Goal: Task Accomplishment & Management: Complete application form

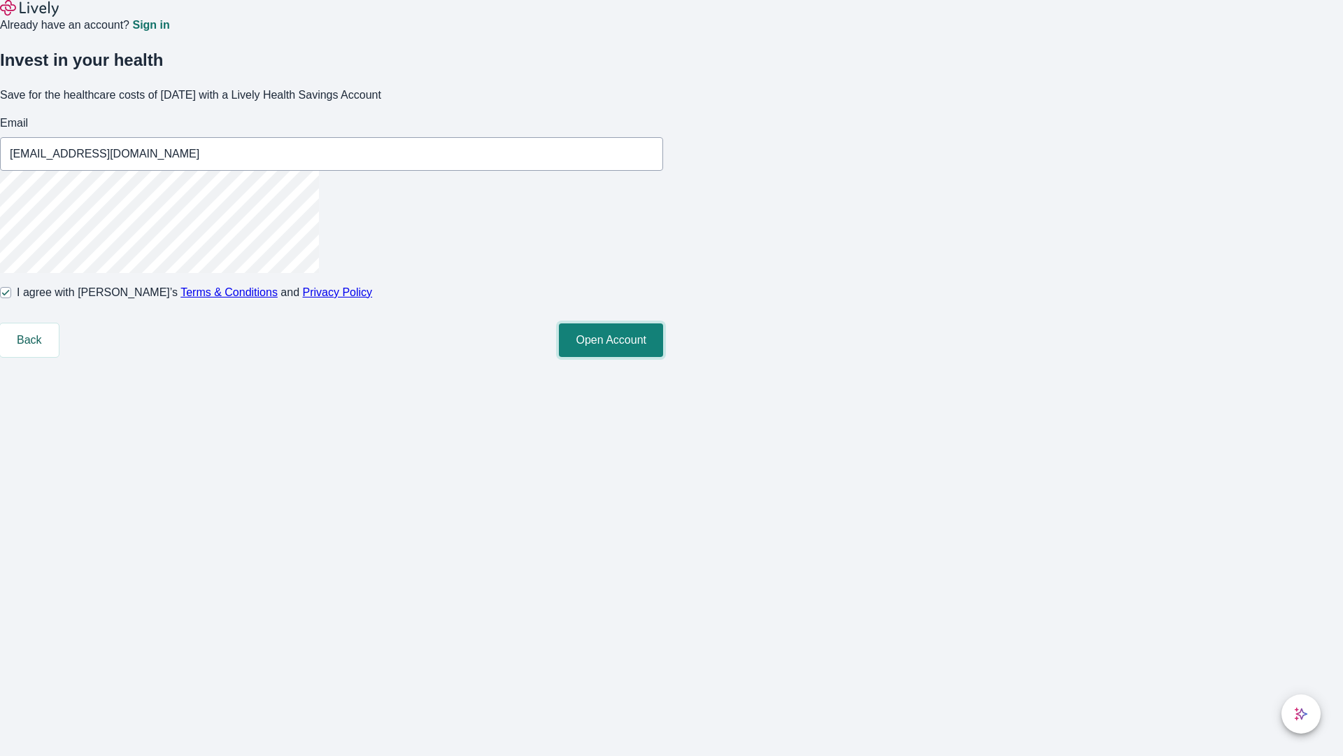
click at [663, 357] on button "Open Account" at bounding box center [611, 340] width 104 height 34
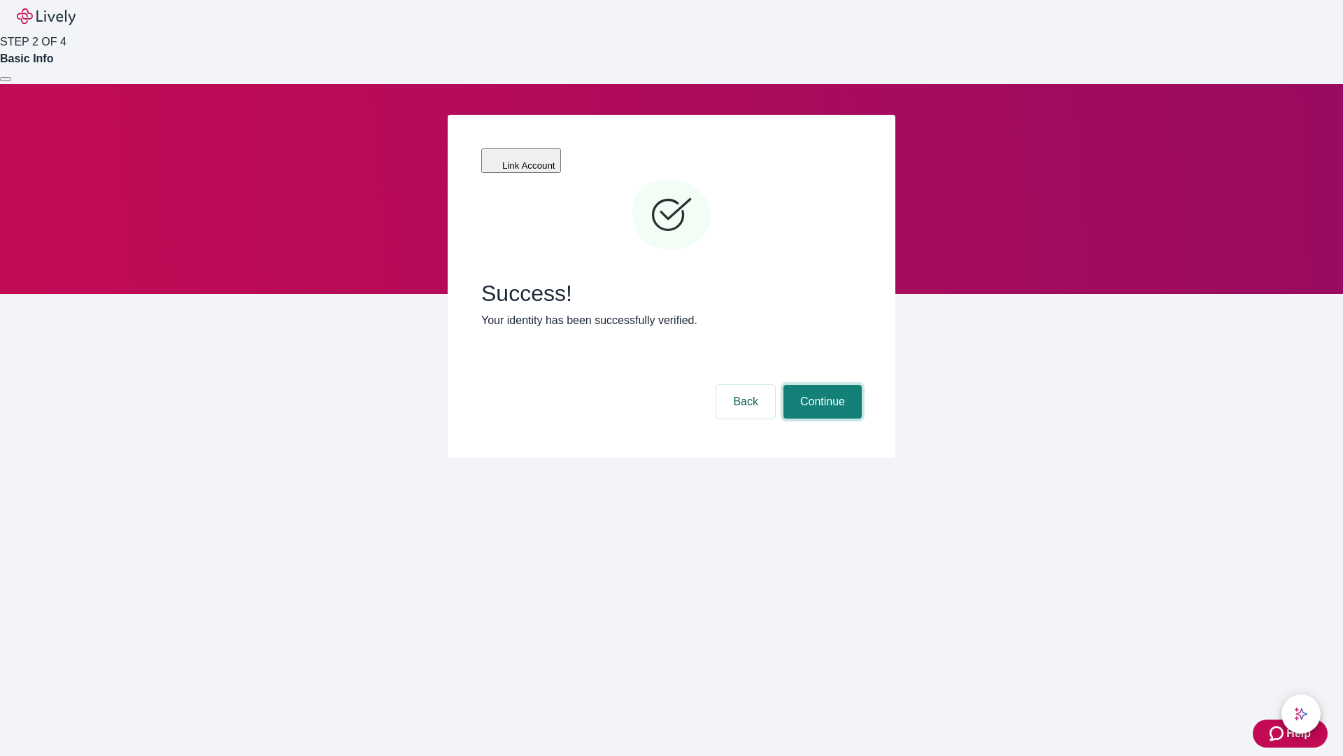
click at [821, 385] on button "Continue" at bounding box center [823, 402] width 78 height 34
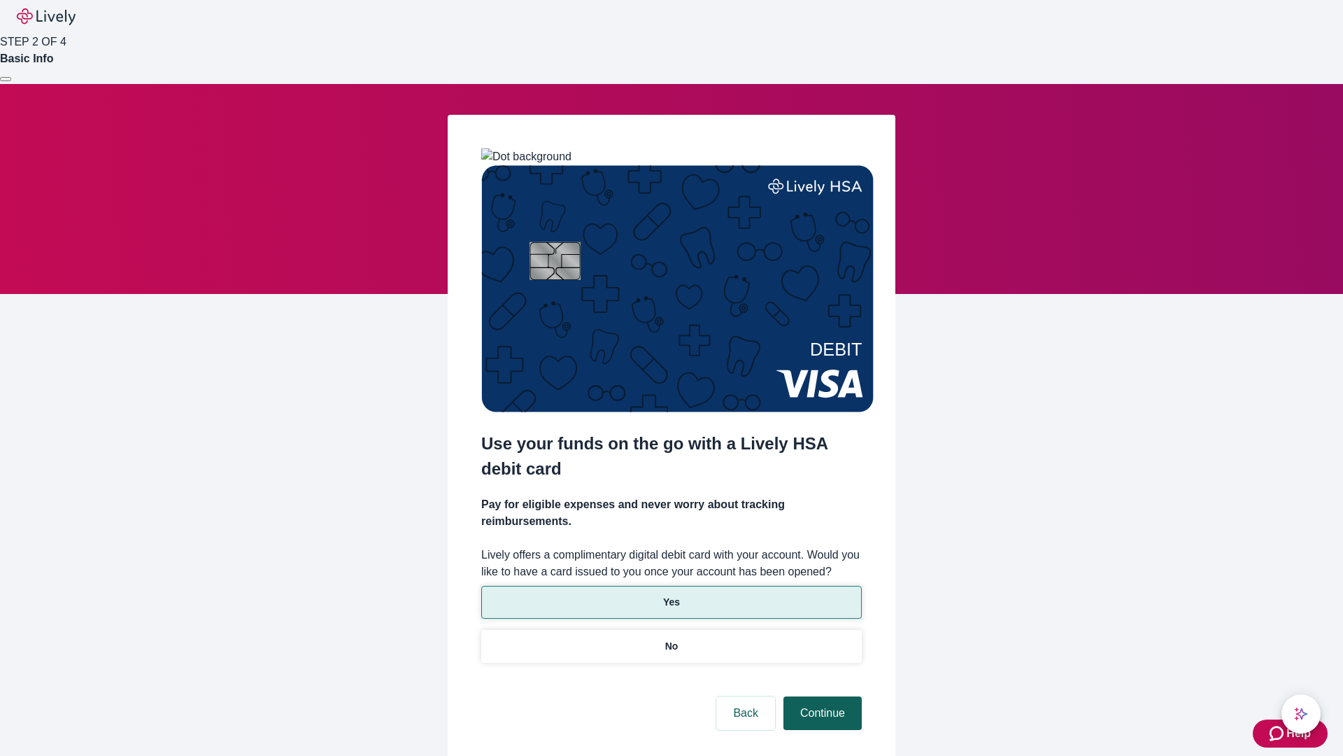
click at [671, 595] on p "Yes" at bounding box center [671, 602] width 17 height 15
click at [821, 696] on button "Continue" at bounding box center [823, 713] width 78 height 34
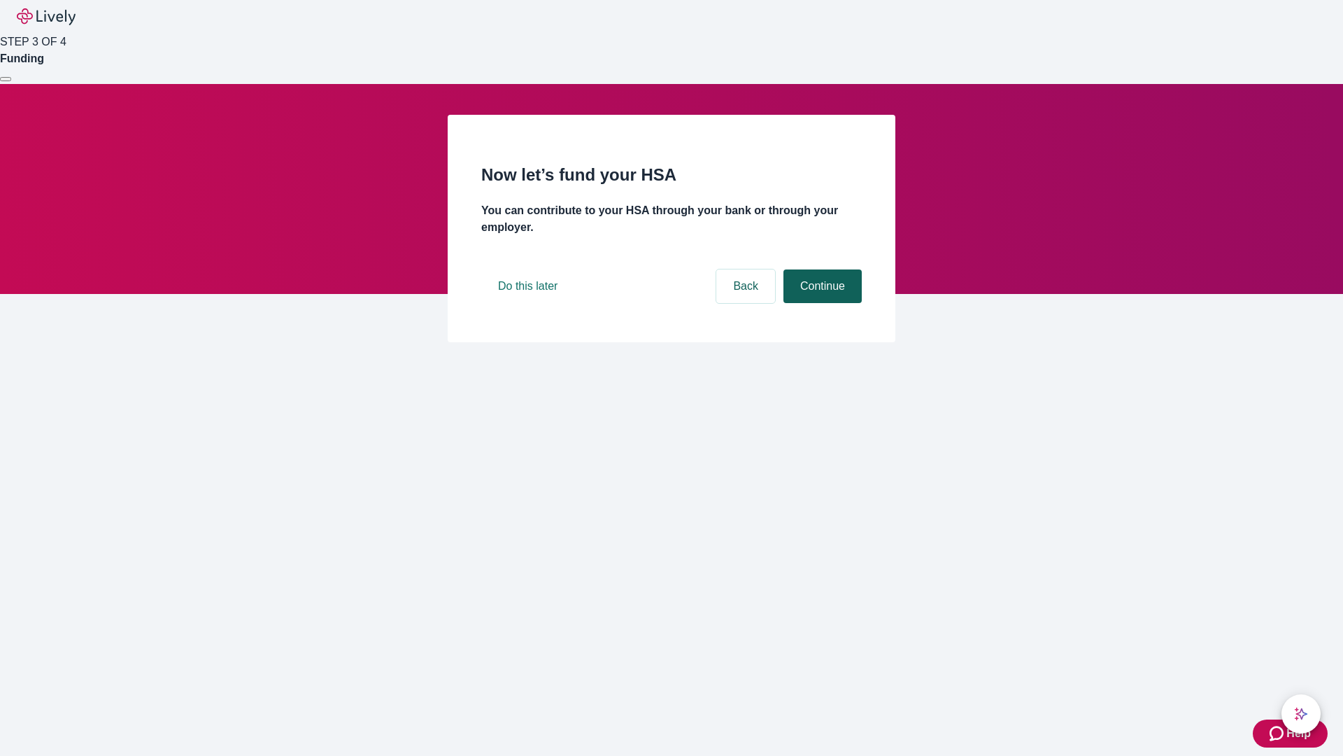
click at [821, 303] on button "Continue" at bounding box center [823, 286] width 78 height 34
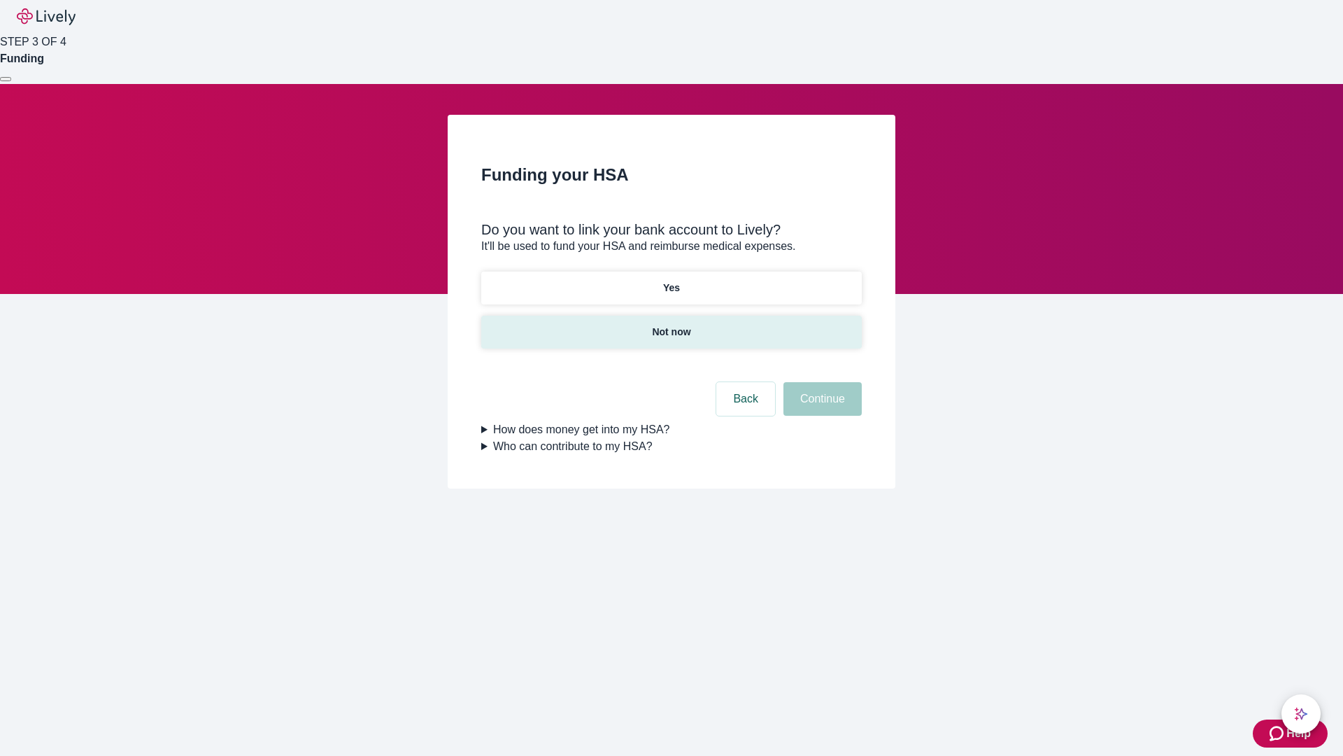
click at [671, 325] on p "Not now" at bounding box center [671, 332] width 38 height 15
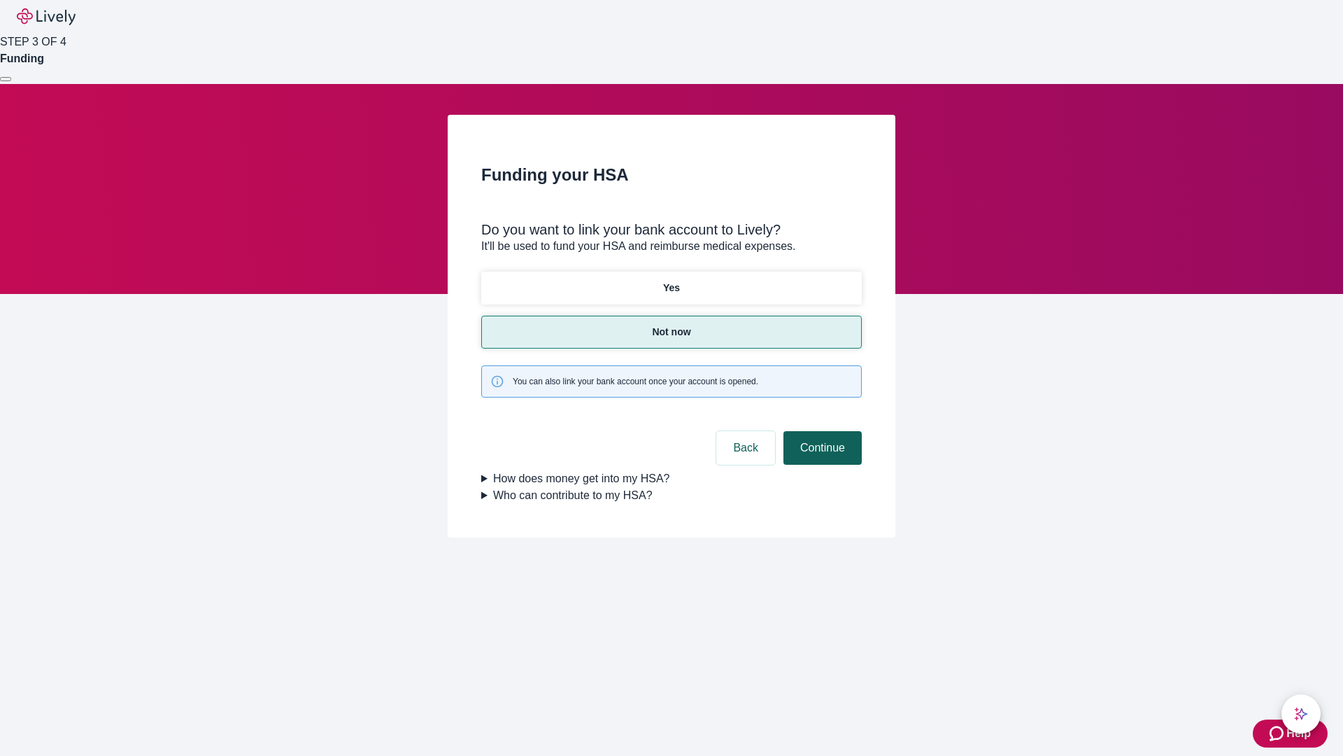
click at [821, 431] on button "Continue" at bounding box center [823, 448] width 78 height 34
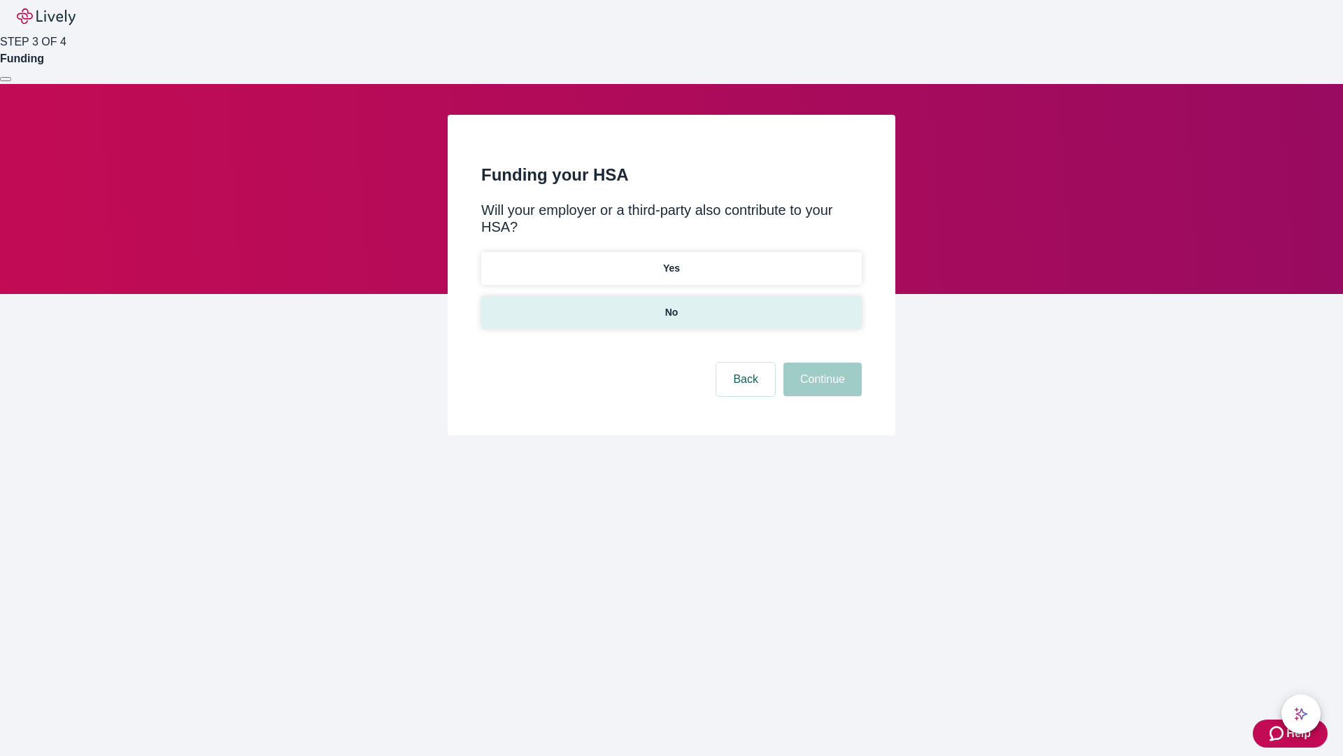
click at [671, 305] on p "No" at bounding box center [671, 312] width 13 height 15
click at [821, 362] on button "Continue" at bounding box center [823, 379] width 78 height 34
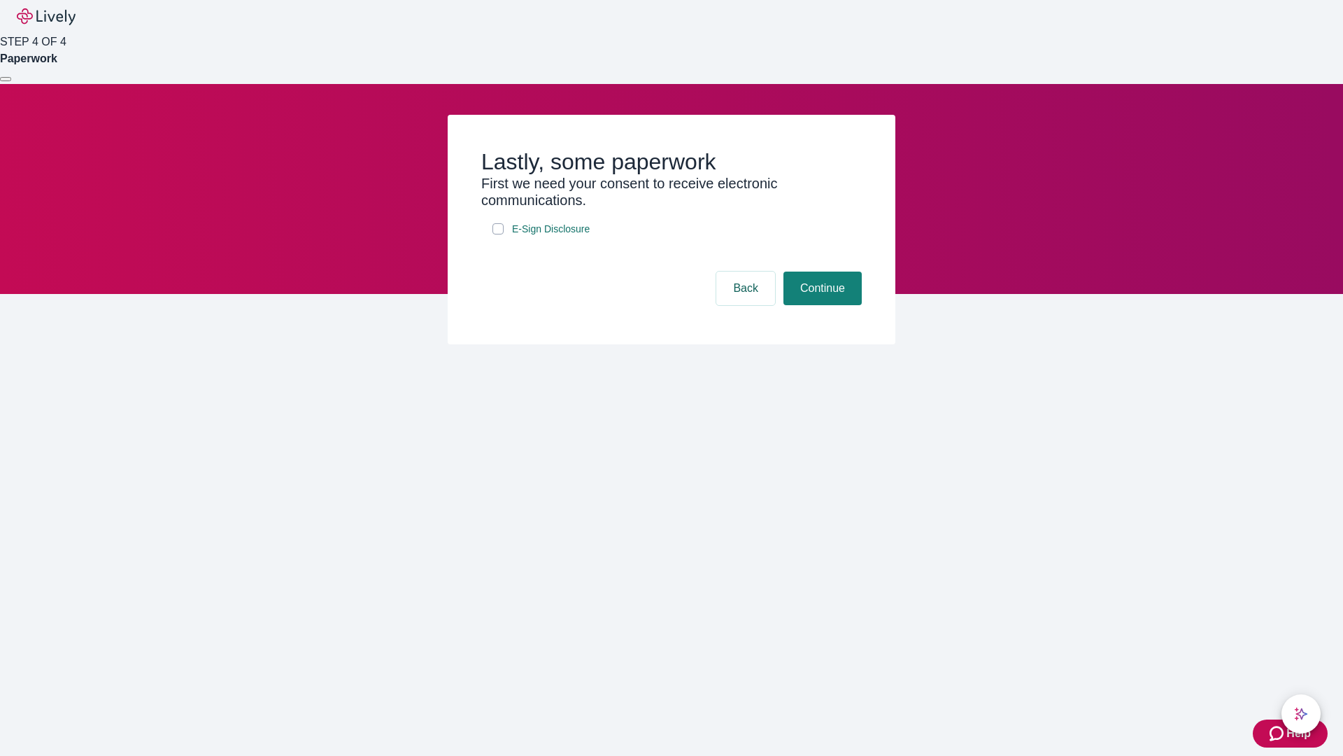
click at [498, 234] on input "E-Sign Disclosure" at bounding box center [498, 228] width 11 height 11
checkbox input "true"
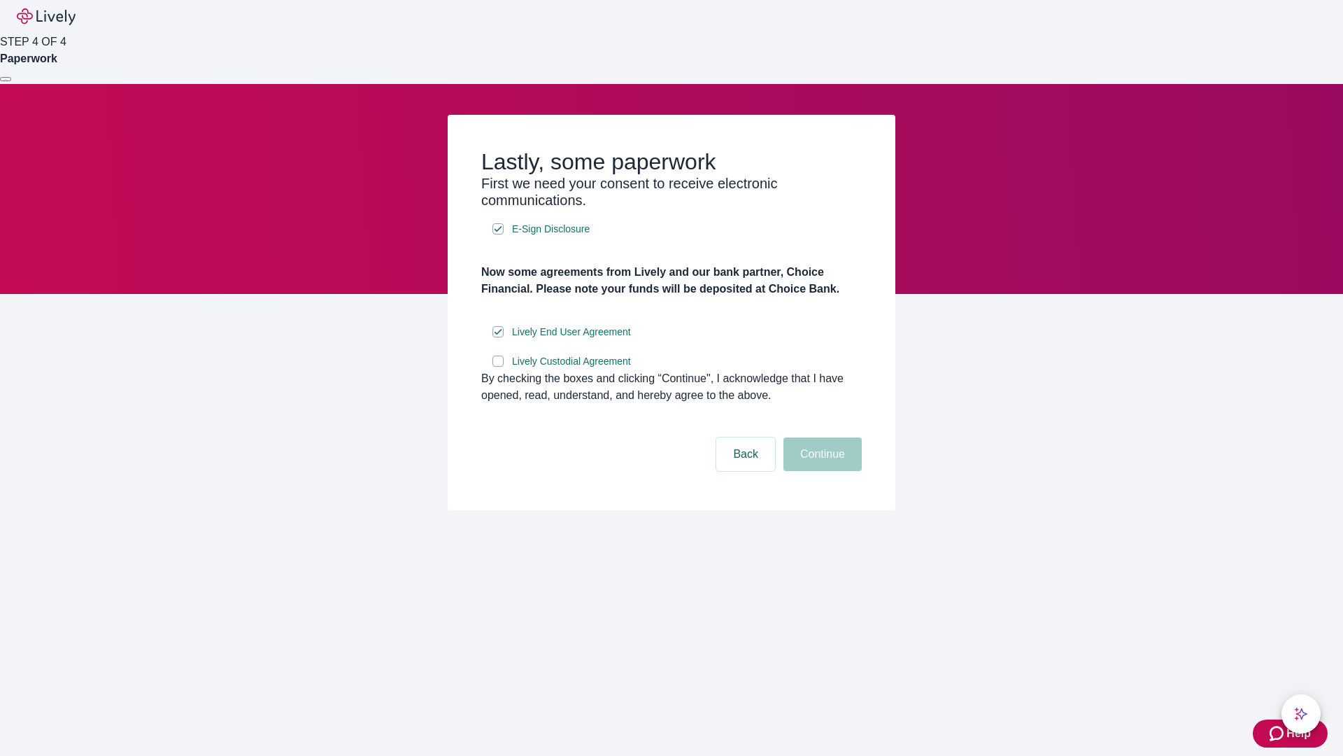
click at [498, 367] on input "Lively Custodial Agreement" at bounding box center [498, 360] width 11 height 11
checkbox input "true"
click at [821, 471] on button "Continue" at bounding box center [823, 454] width 78 height 34
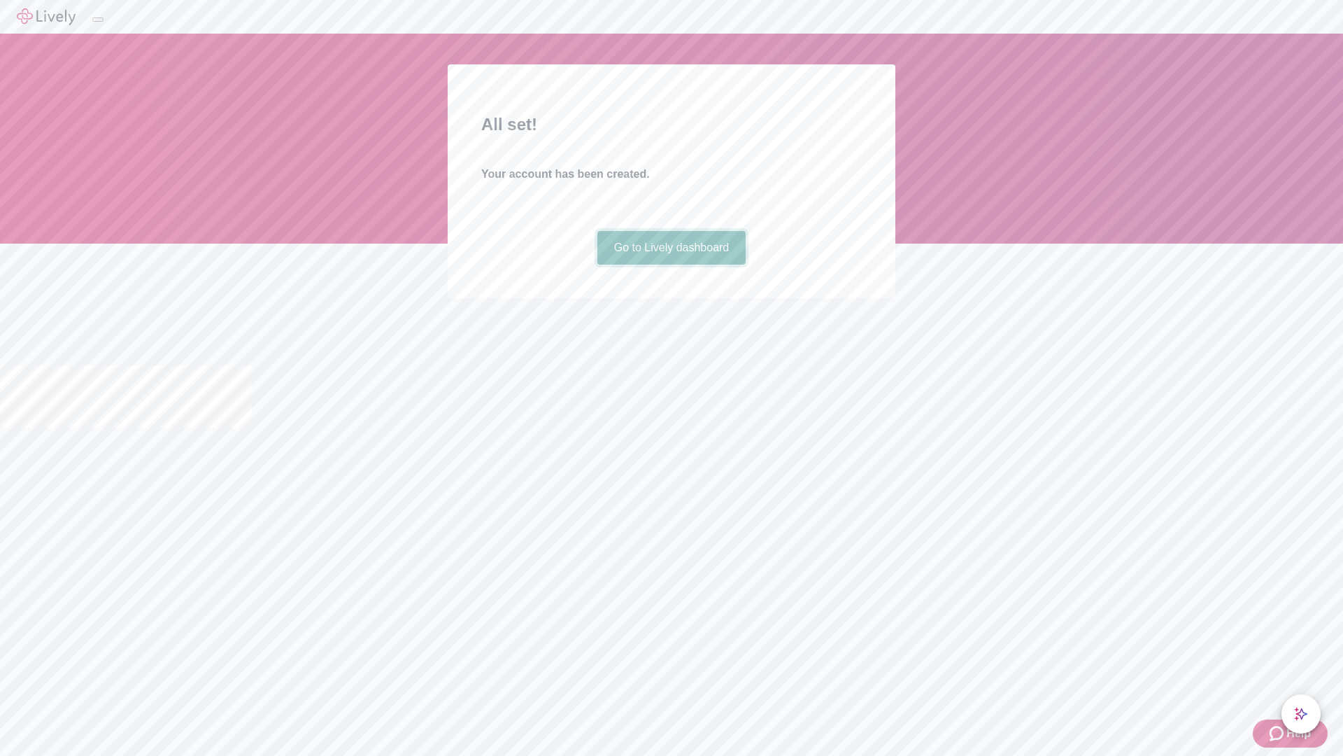
click at [671, 264] on link "Go to Lively dashboard" at bounding box center [671, 248] width 149 height 34
